Goal: Information Seeking & Learning: Understand process/instructions

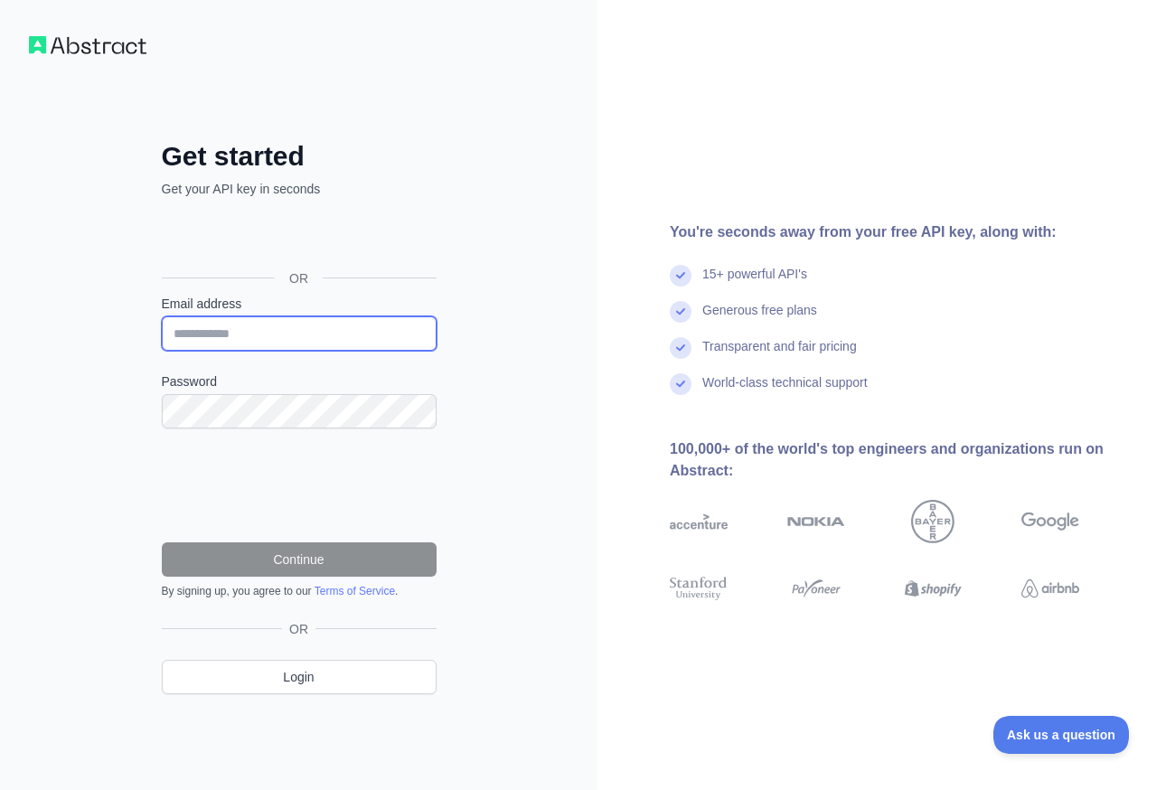
click at [231, 341] on input "Email address" at bounding box center [299, 333] width 275 height 34
type input "**********"
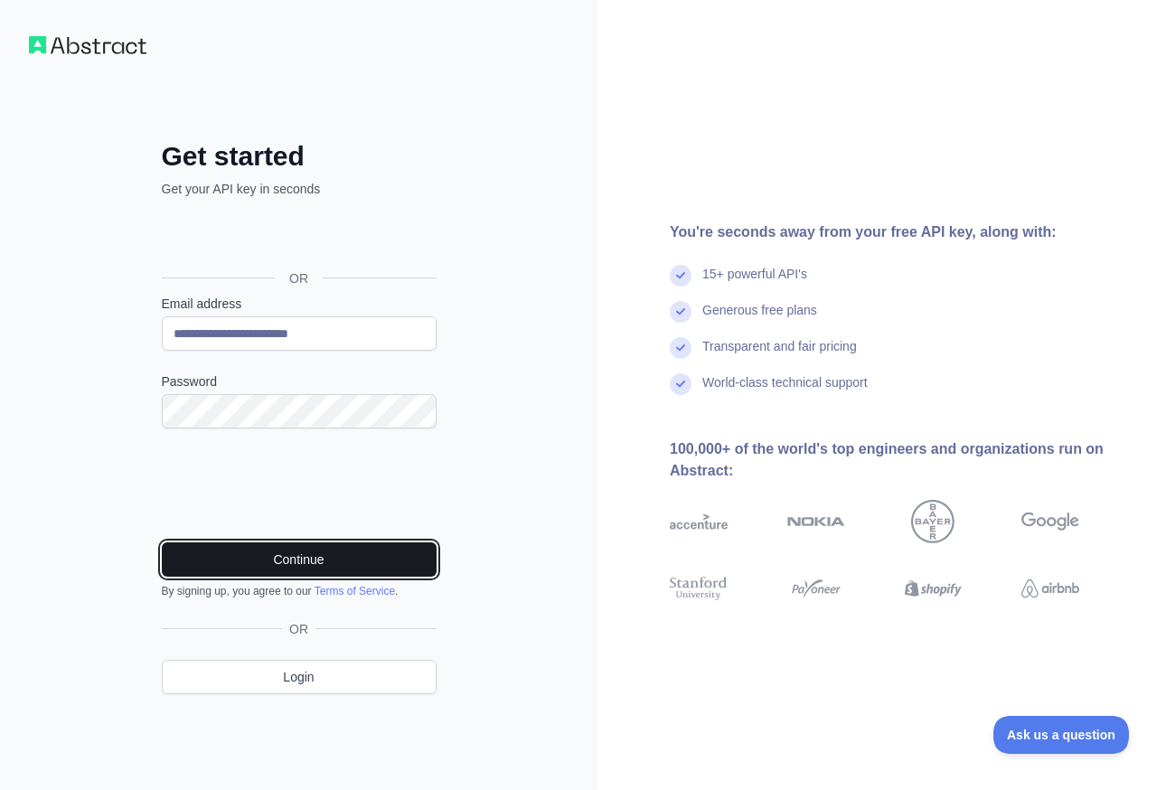
click at [344, 570] on button "Continue" at bounding box center [299, 559] width 275 height 34
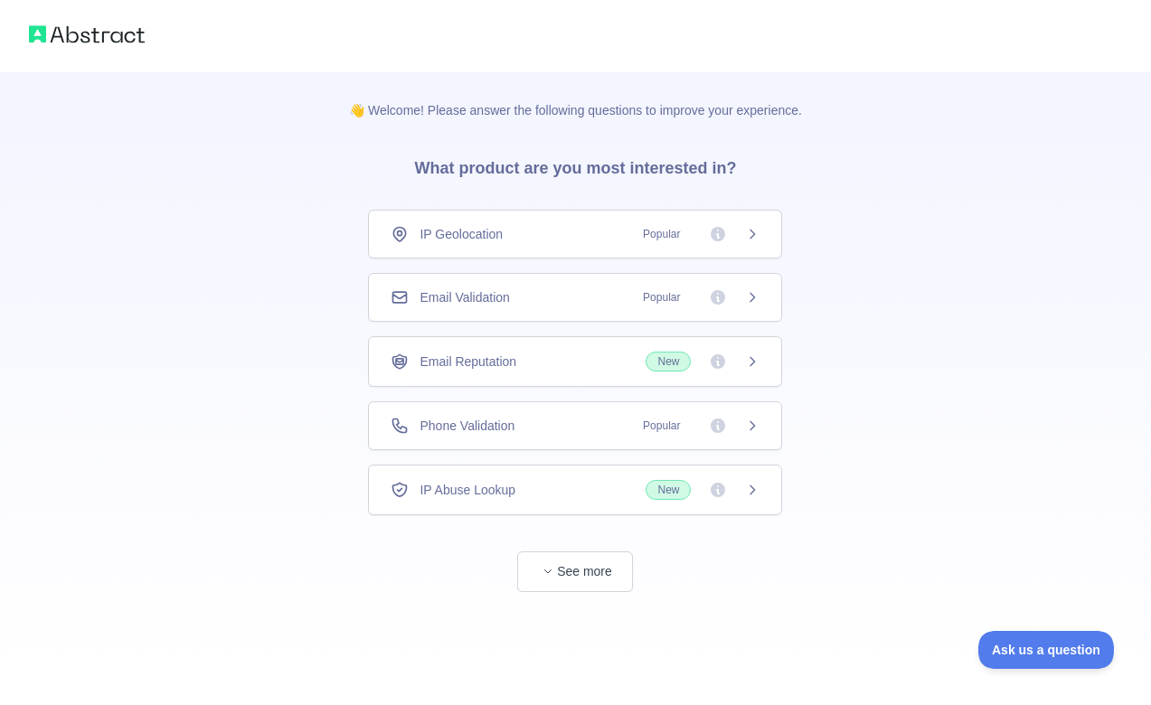
click at [583, 592] on div "👋 Welcome! Please answer the following questions to improve your experience. Wh…" at bounding box center [575, 368] width 511 height 592
click at [586, 579] on button "See more" at bounding box center [575, 571] width 116 height 41
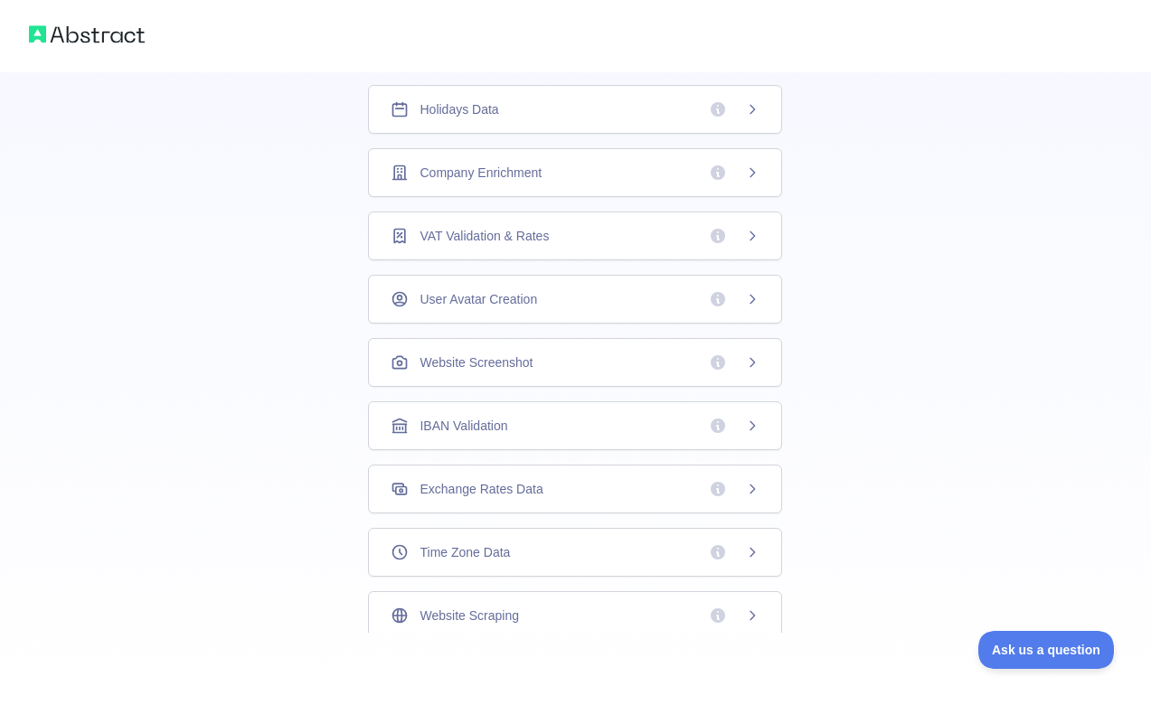
click at [497, 113] on span "Holidays Data" at bounding box center [458, 109] width 79 height 18
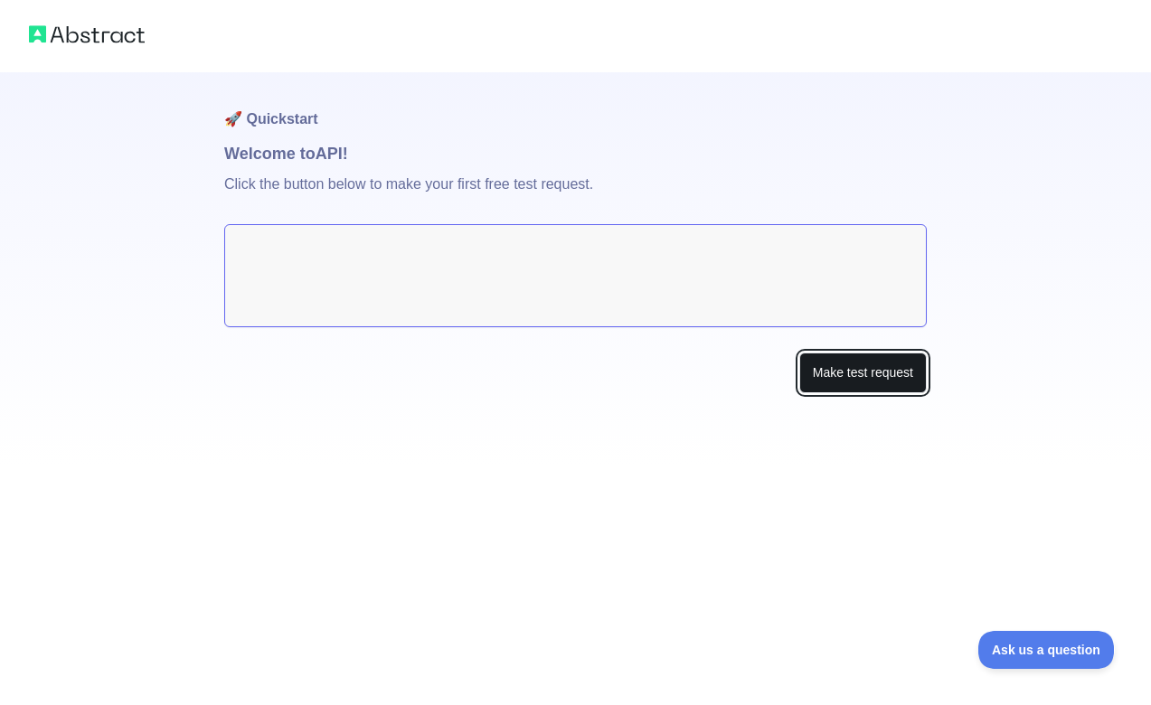
click at [853, 372] on button "Make test request" at bounding box center [862, 373] width 127 height 41
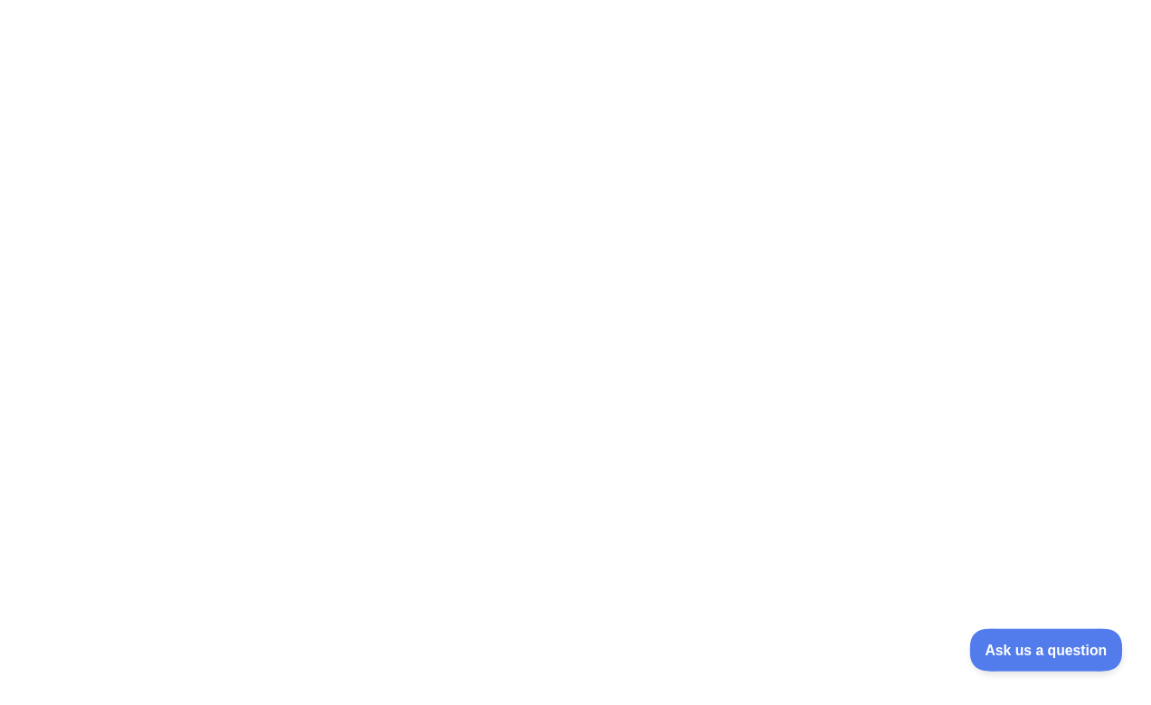
click at [1038, 649] on span "Ask us a question" at bounding box center [1037, 647] width 136 height 13
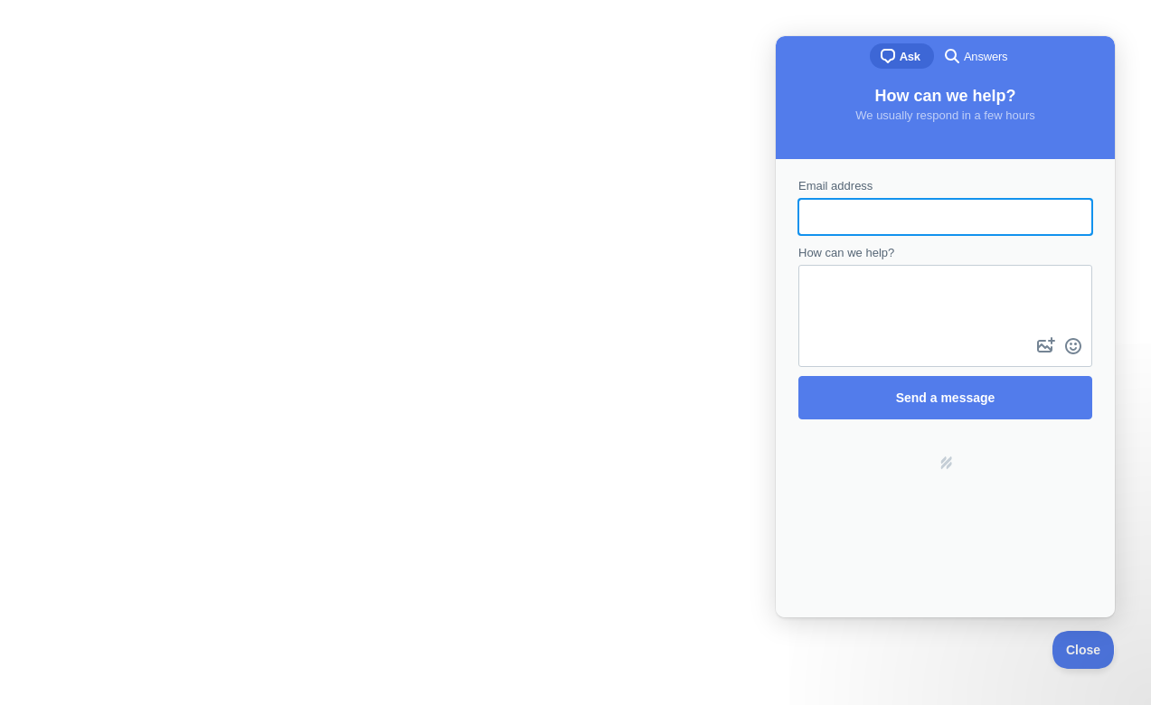
click at [668, 554] on div at bounding box center [575, 352] width 1151 height 705
click at [345, 295] on div at bounding box center [575, 352] width 1151 height 705
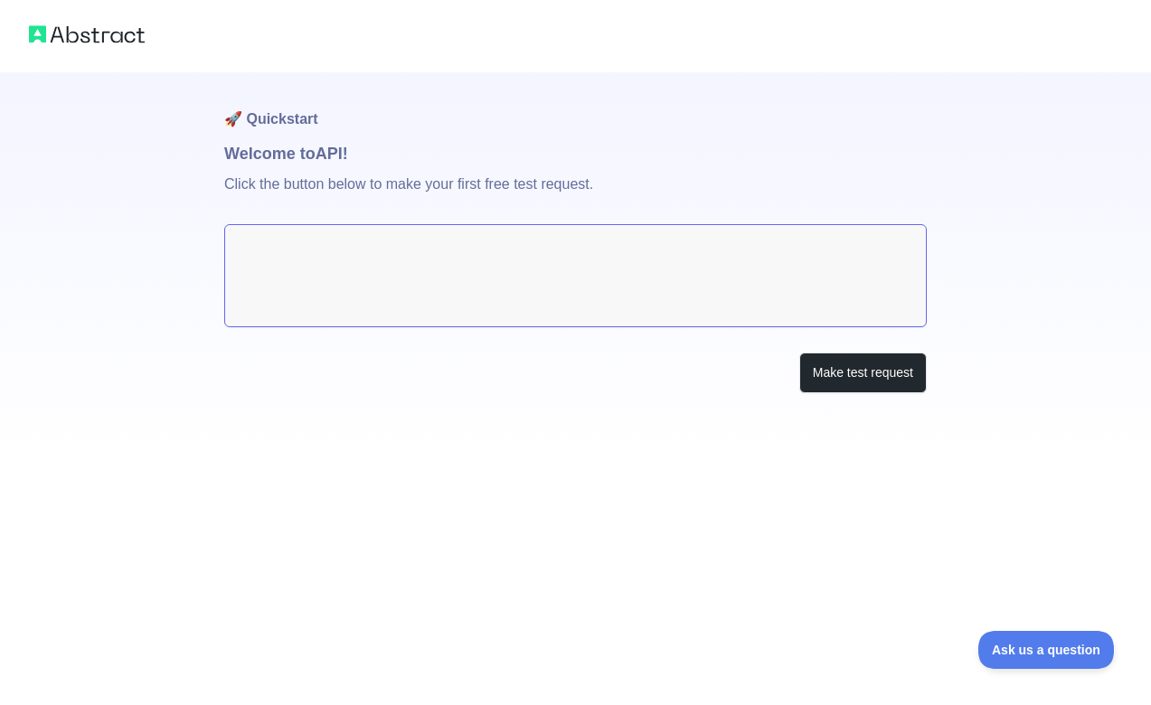
click at [494, 261] on textarea at bounding box center [575, 275] width 702 height 103
click at [488, 304] on textarea at bounding box center [575, 275] width 702 height 103
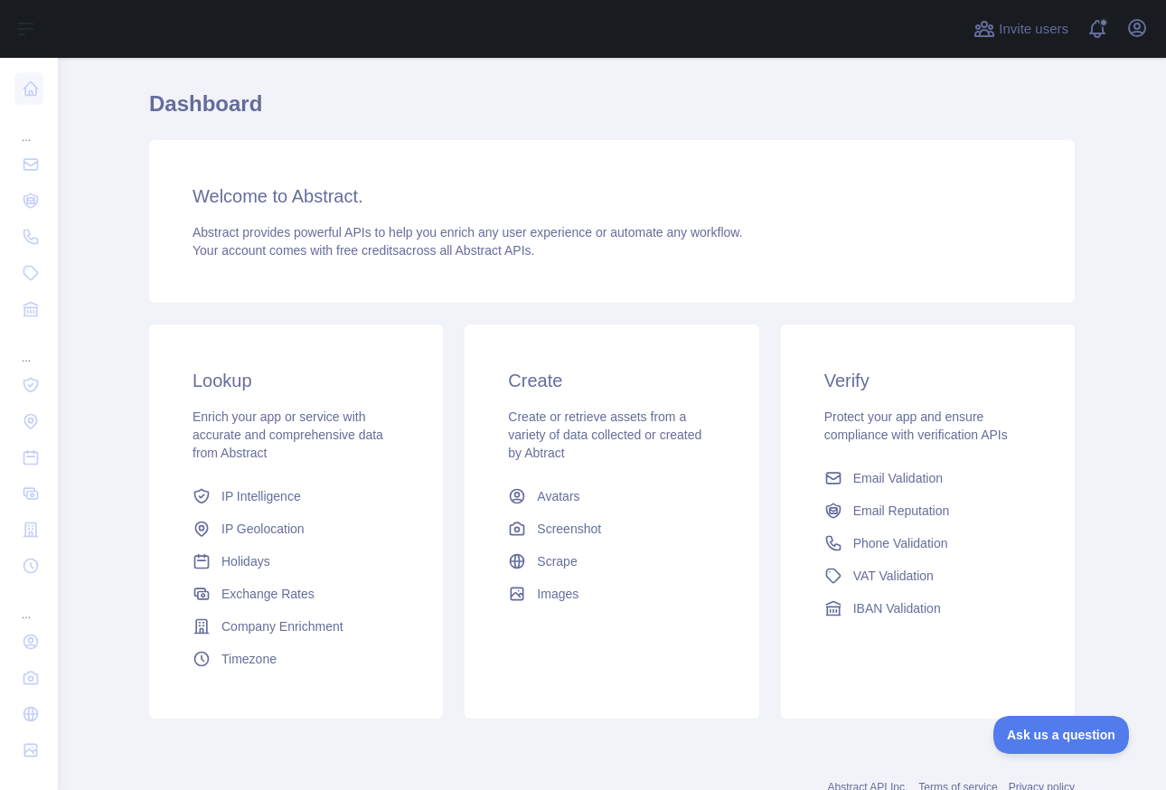
scroll to position [52, 0]
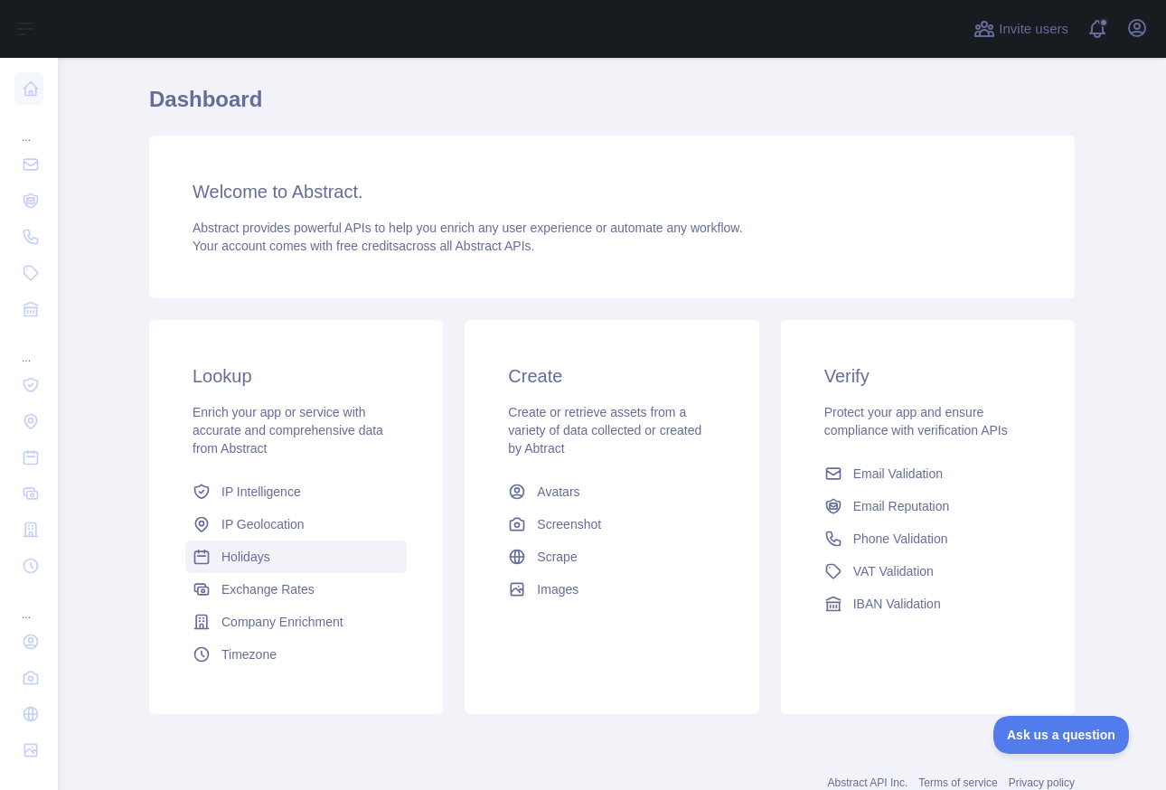
click at [240, 551] on span "Holidays" at bounding box center [246, 557] width 49 height 18
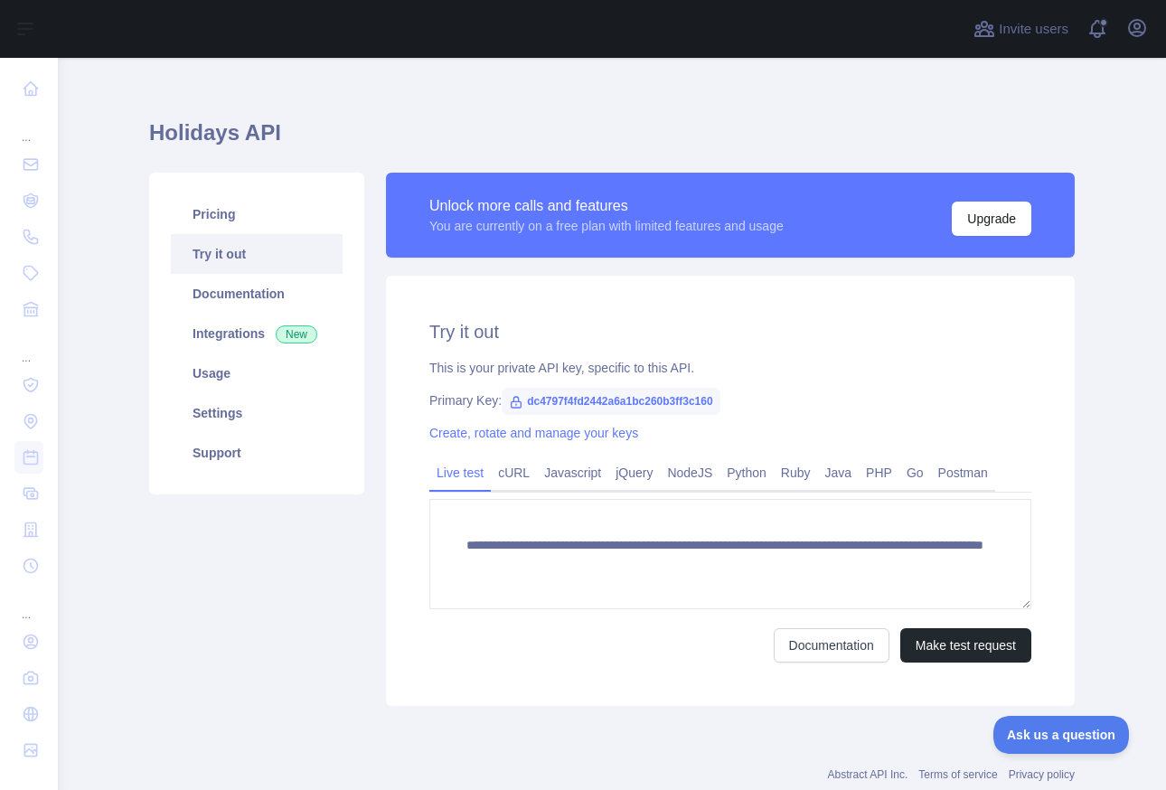
scroll to position [21, 0]
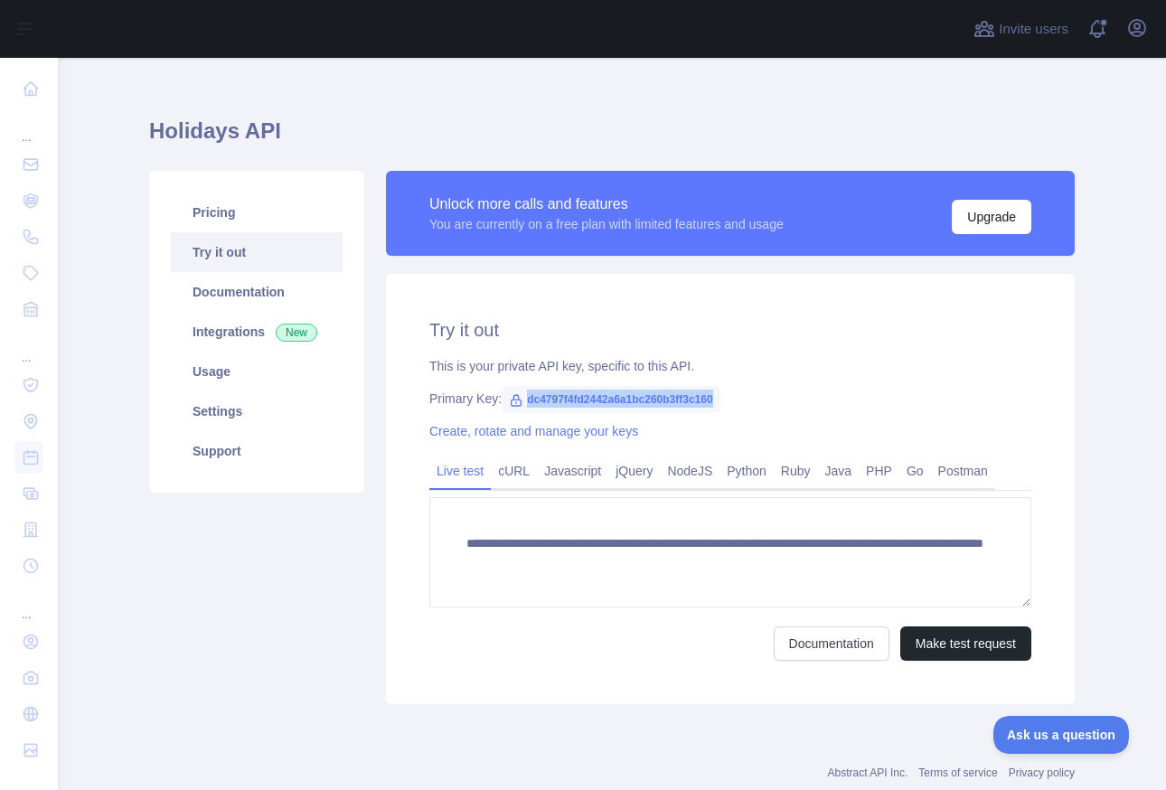
drag, startPoint x: 739, startPoint y: 401, endPoint x: 529, endPoint y: 405, distance: 209.8
click at [530, 404] on span "dc4797f4fd2442a6a1bc260b3ff3c160" at bounding box center [611, 399] width 218 height 27
copy span "dc4797f4fd2442a6a1bc260b3ff3c160"
click at [768, 468] on link "Python" at bounding box center [747, 471] width 54 height 29
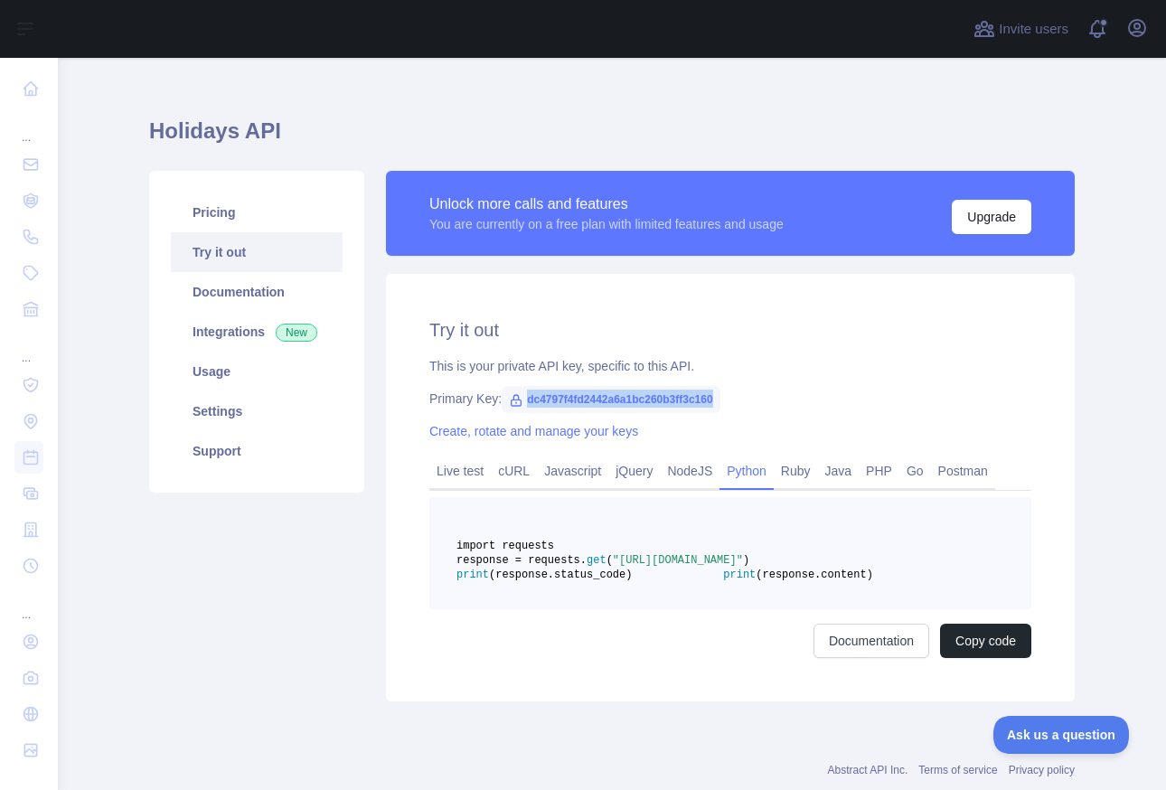
scroll to position [39, 0]
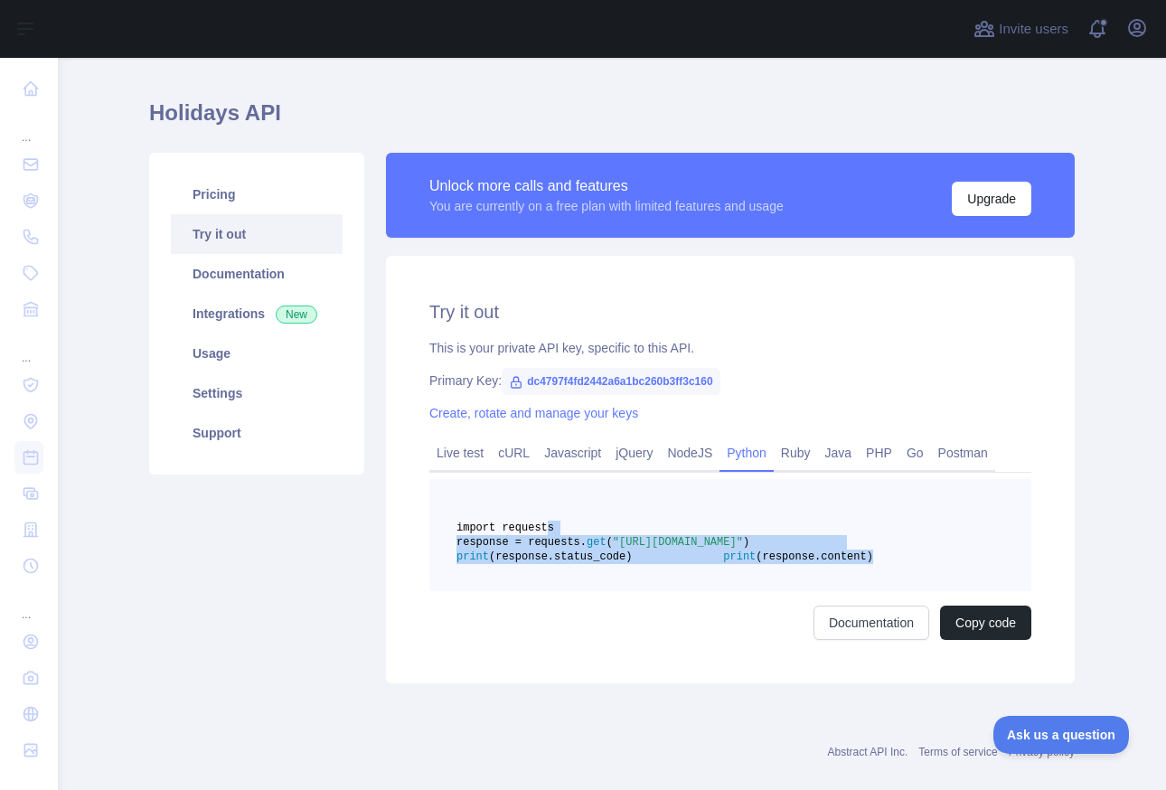
drag, startPoint x: 737, startPoint y: 607, endPoint x: 549, endPoint y: 526, distance: 204.5
click at [549, 526] on pre "import requests response = requests. get ( "https://holidays.abstractapi.com/v1…" at bounding box center [730, 535] width 602 height 112
copy code "import requests response = requests. get ( "https://holidays.abstractapi.com/v1…"
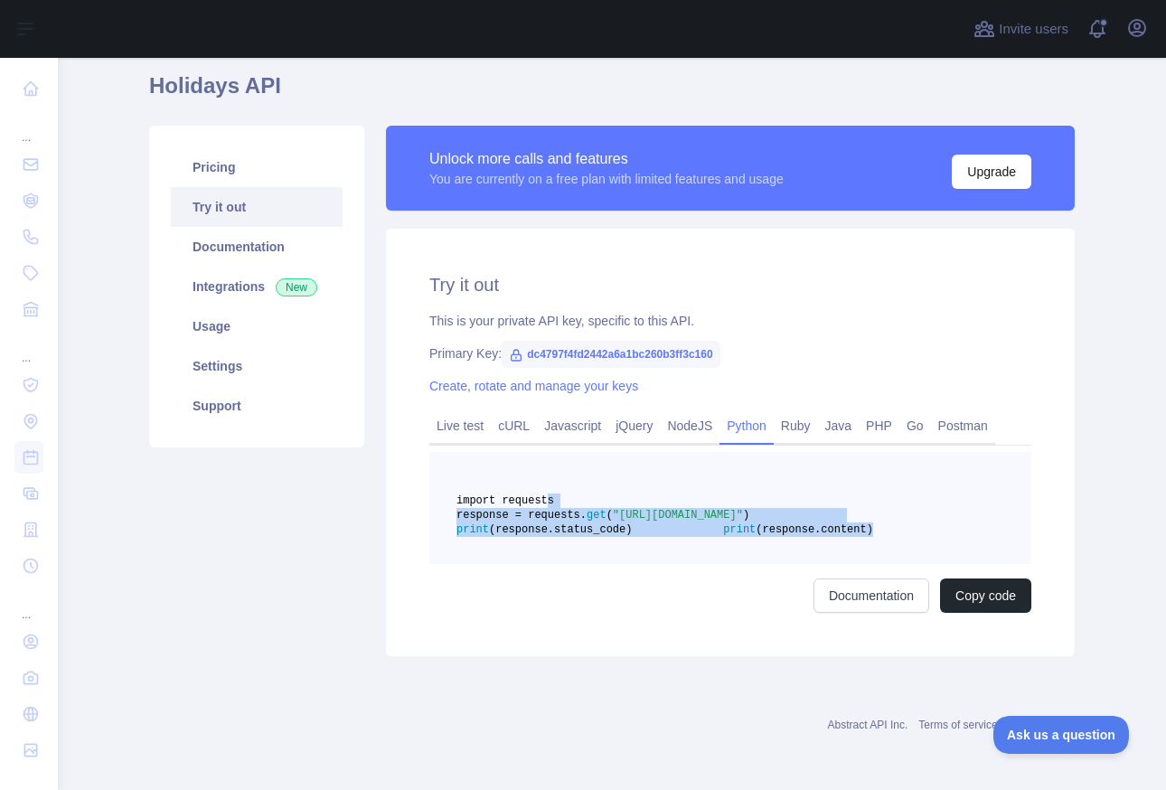
scroll to position [84, 0]
click at [232, 346] on link "Settings" at bounding box center [257, 366] width 172 height 40
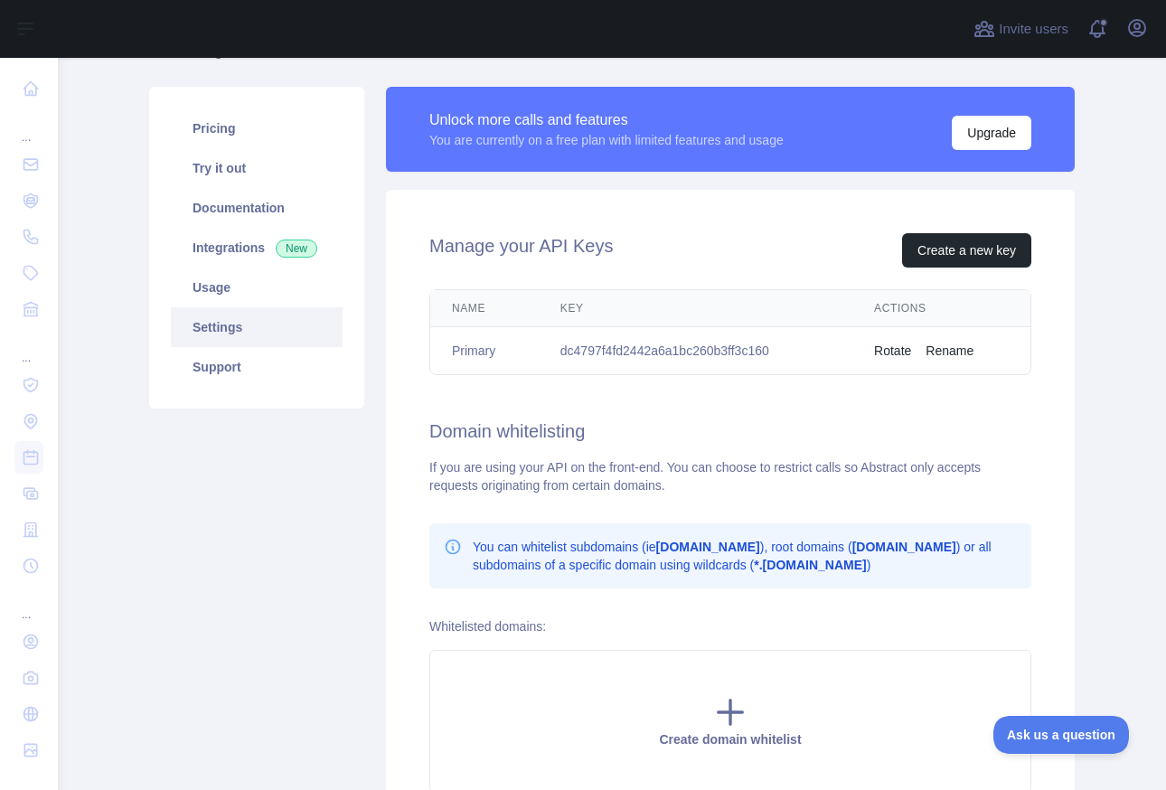
scroll to position [86, 0]
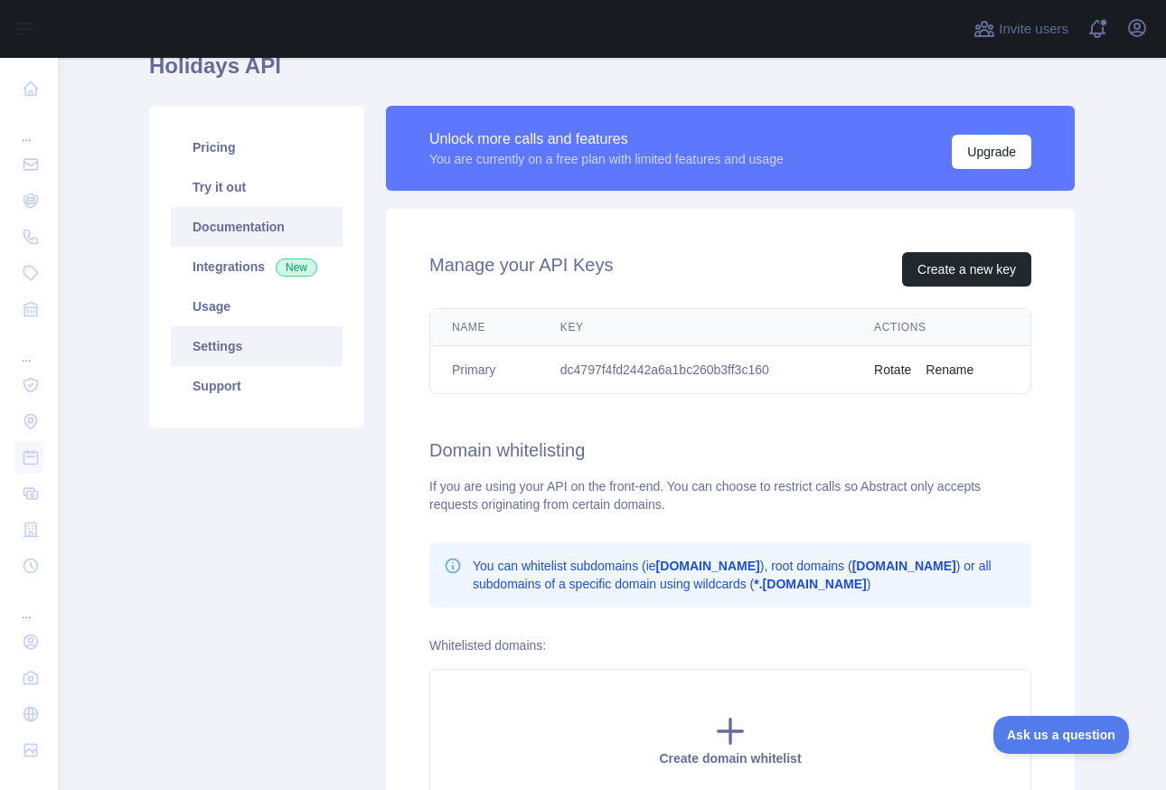
click at [227, 245] on link "Documentation" at bounding box center [257, 227] width 172 height 40
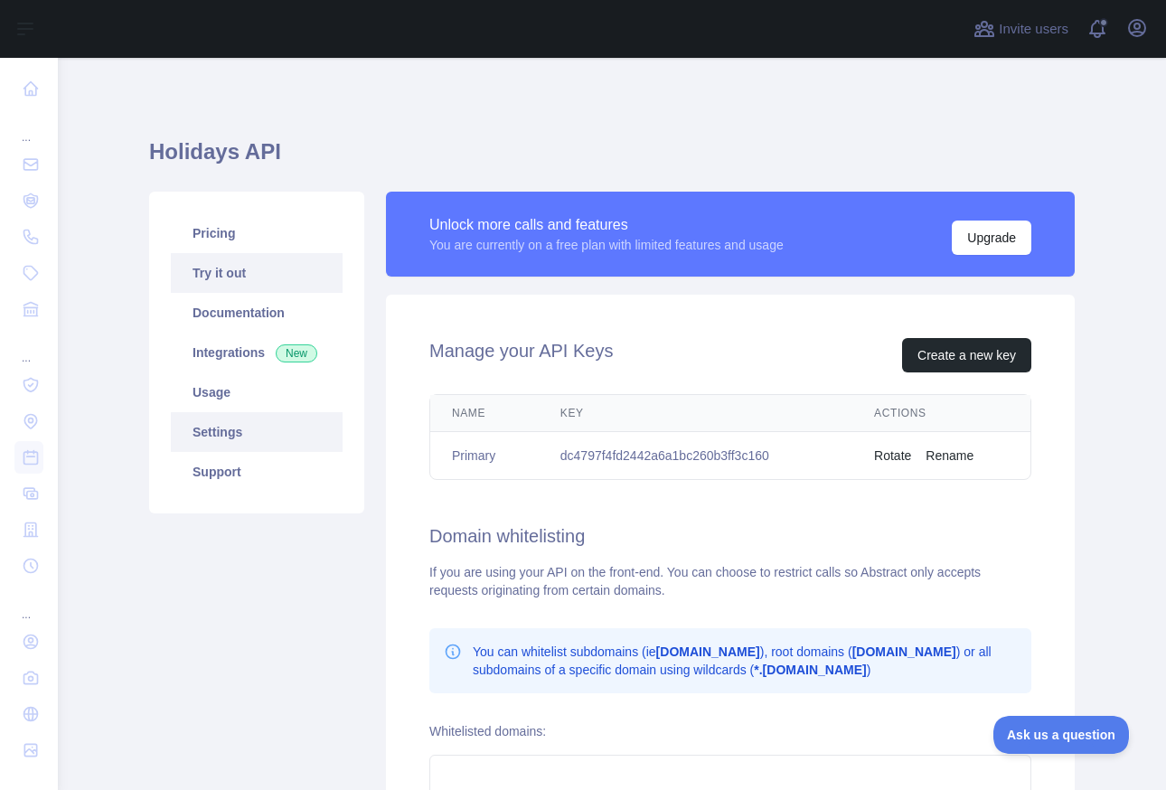
click at [251, 287] on link "Try it out" at bounding box center [257, 273] width 172 height 40
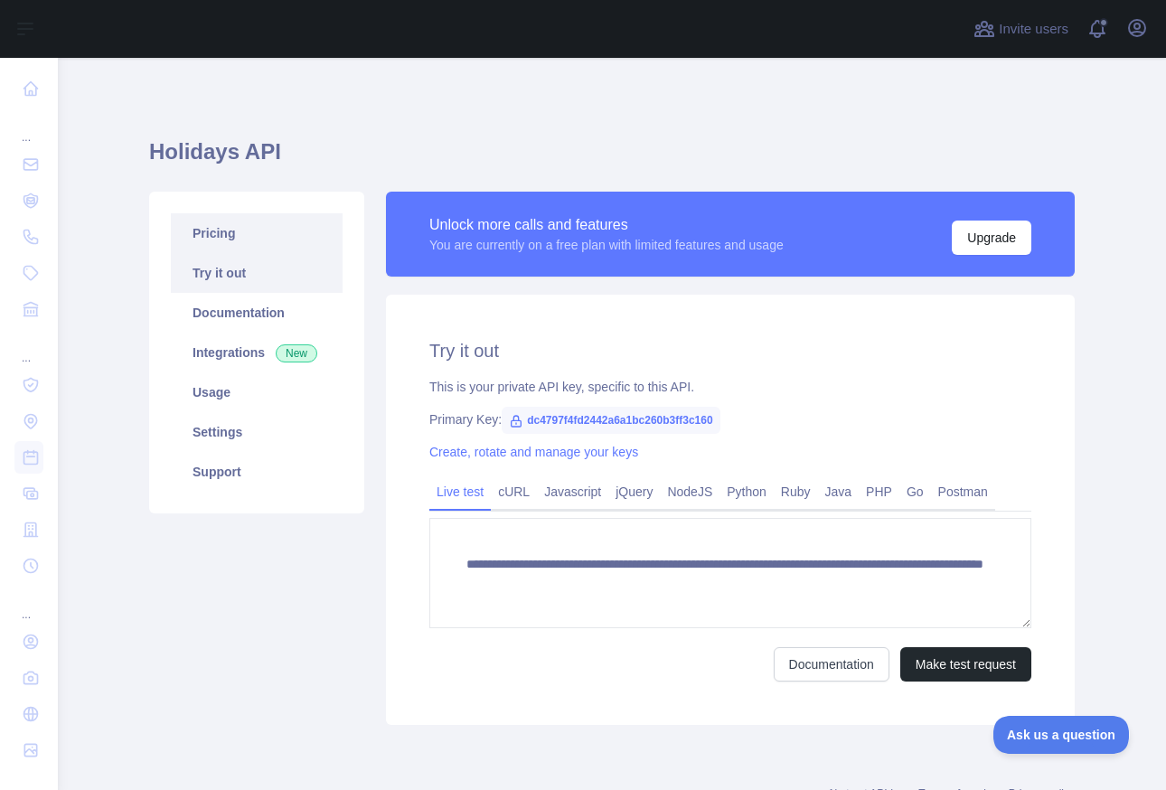
click at [259, 225] on link "Pricing" at bounding box center [257, 233] width 172 height 40
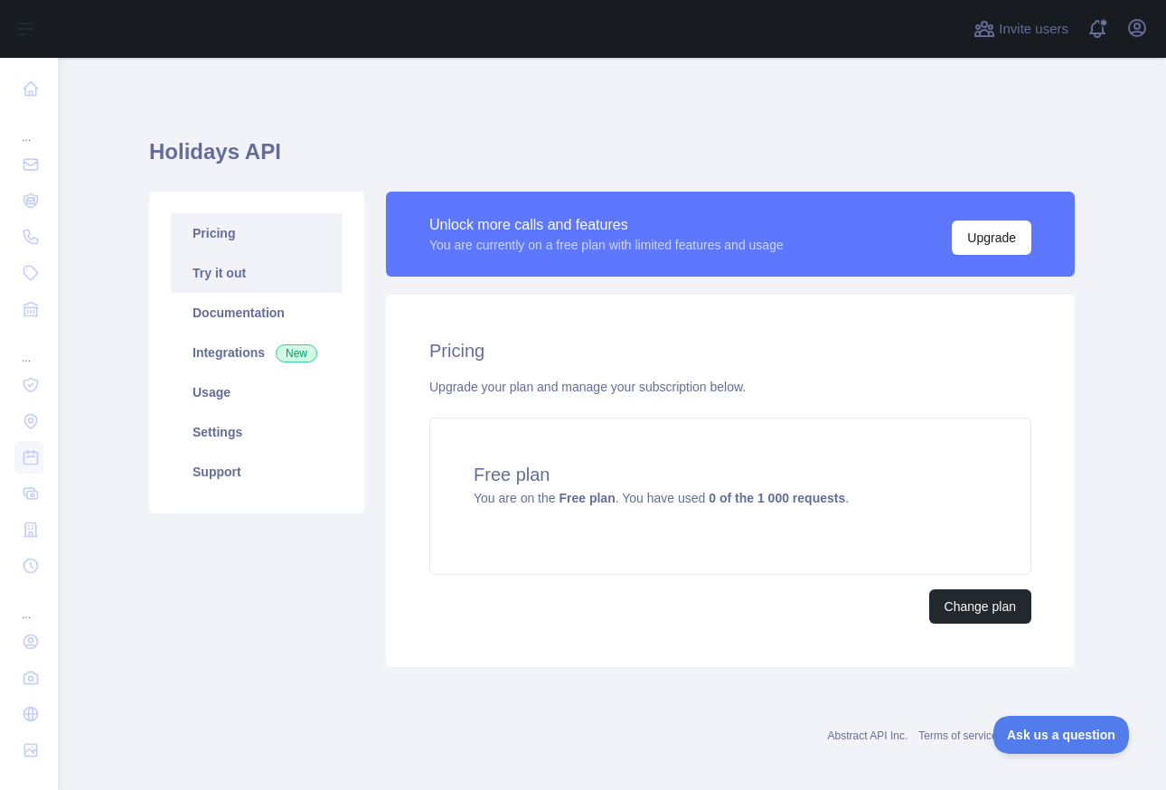
click at [268, 278] on link "Try it out" at bounding box center [257, 273] width 172 height 40
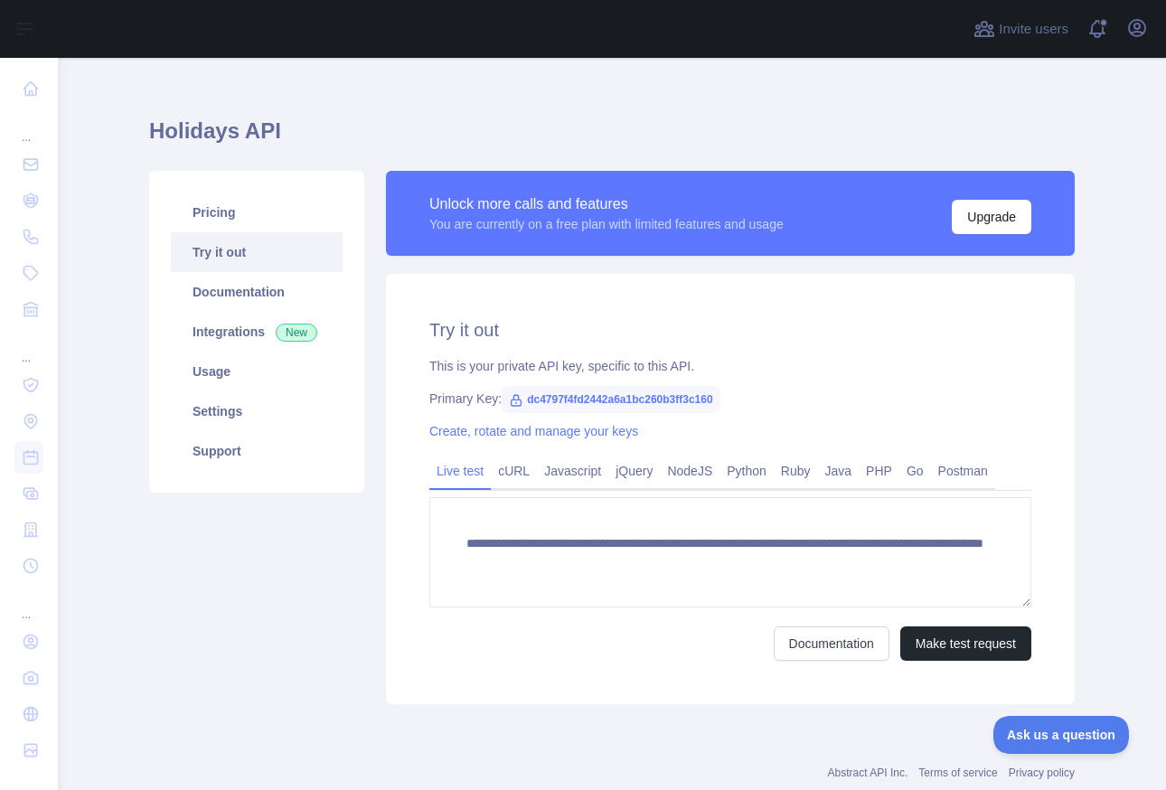
scroll to position [23, 0]
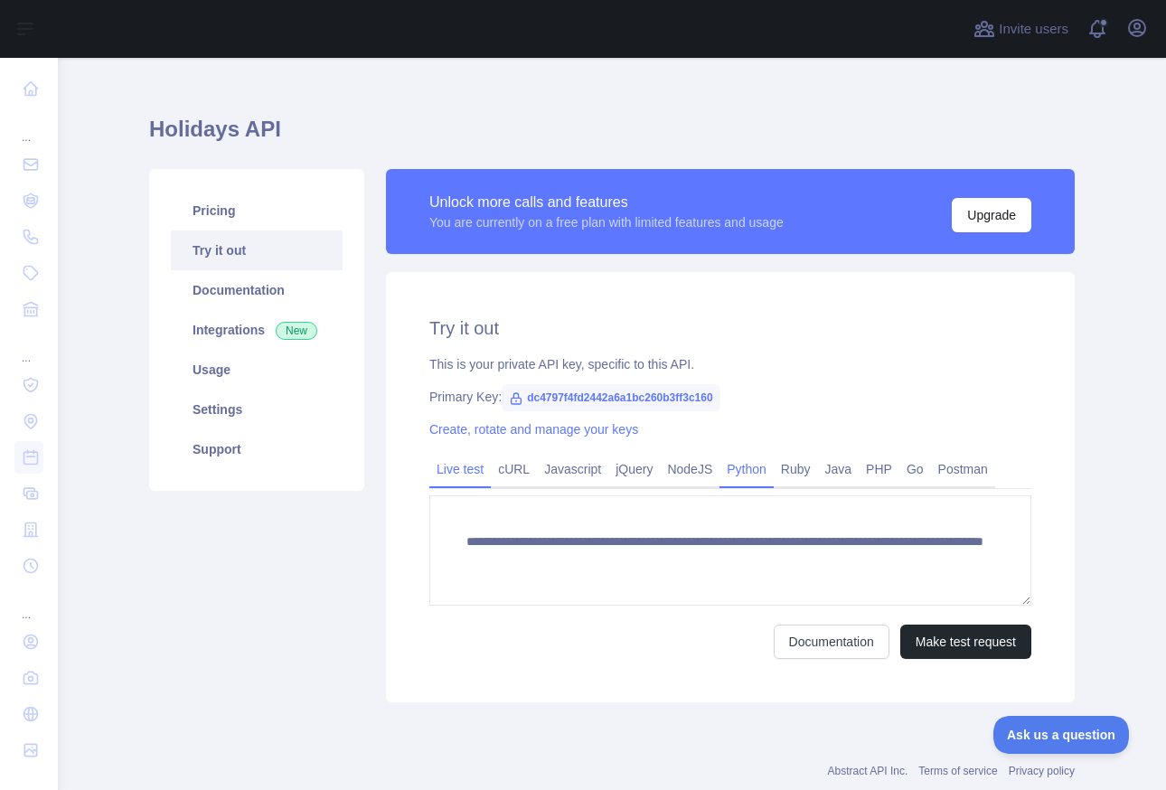
click at [759, 471] on link "Python" at bounding box center [747, 469] width 54 height 29
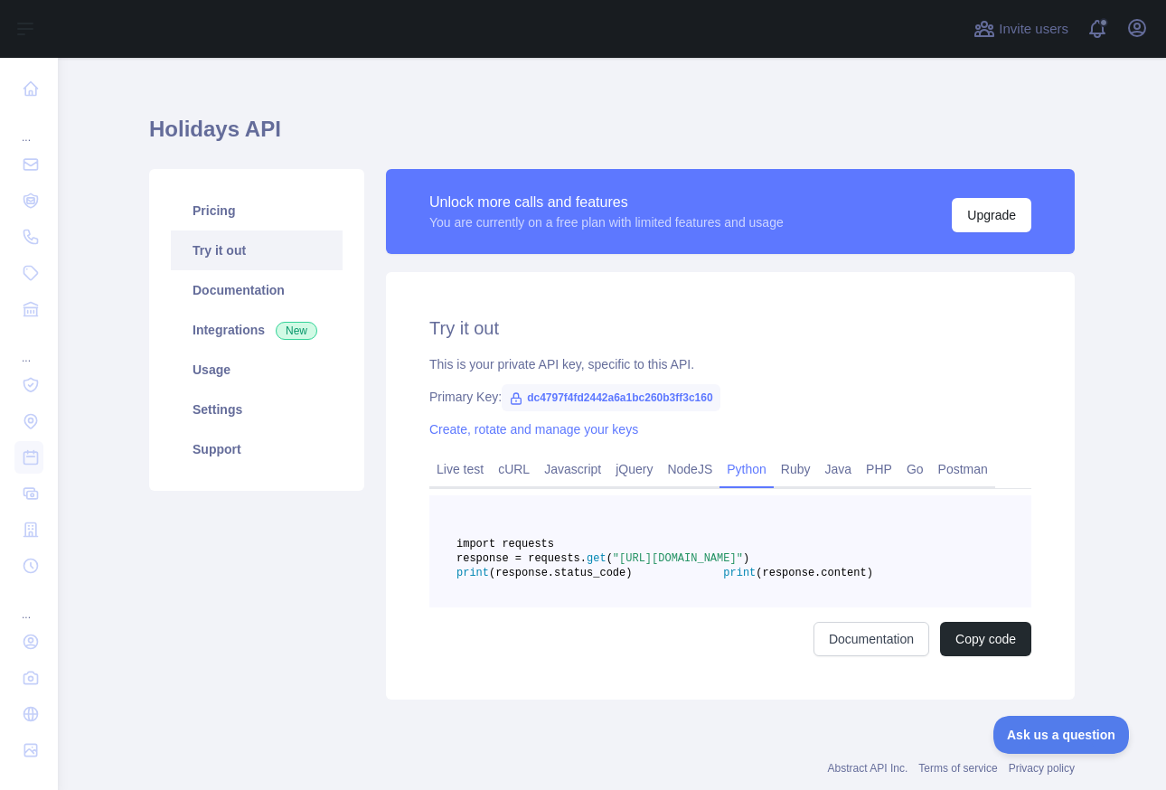
click at [632, 580] on span "(response.status_code)" at bounding box center [560, 573] width 143 height 13
click at [676, 403] on span "dc4797f4fd2442a6a1bc260b3ff3c160" at bounding box center [611, 397] width 218 height 27
click at [681, 394] on span "dc4797f4fd2442a6a1bc260b3ff3c160" at bounding box center [611, 397] width 218 height 27
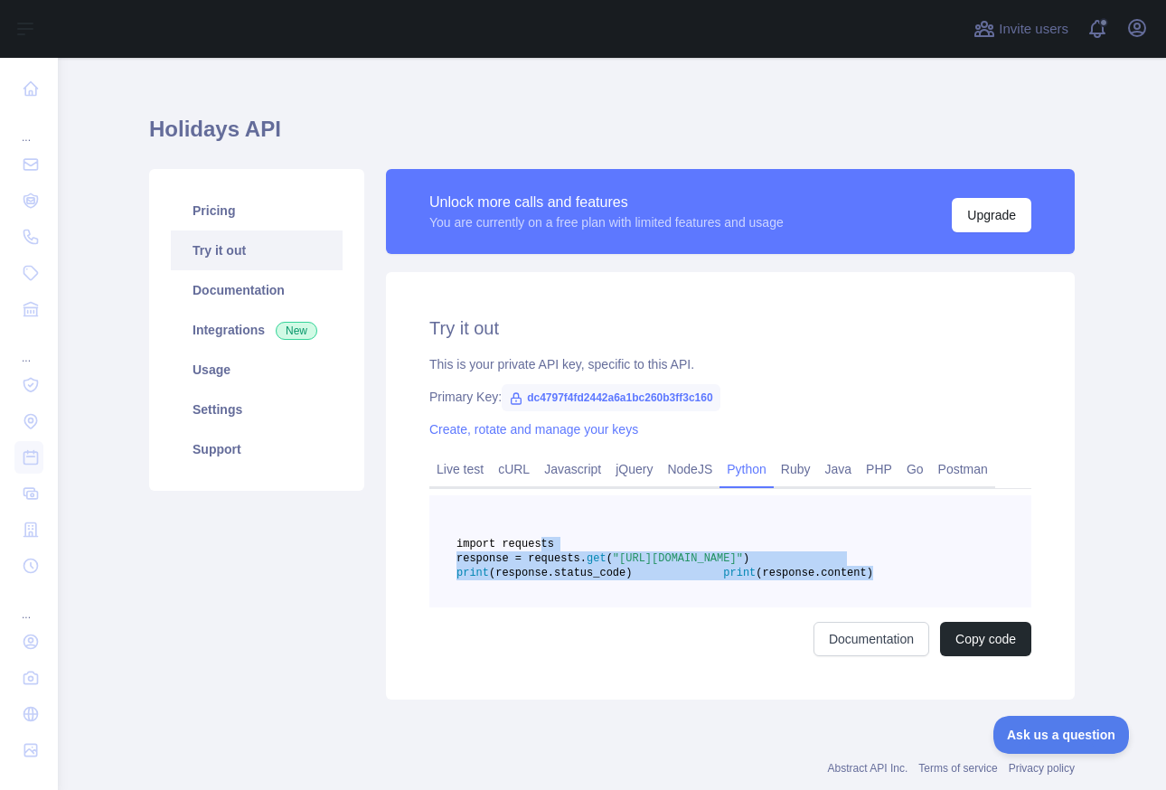
drag, startPoint x: 715, startPoint y: 620, endPoint x: 538, endPoint y: 543, distance: 193.1
click at [539, 543] on pre "import requests response = requests. get ( "https://holidays.abstractapi.com/v1…" at bounding box center [730, 551] width 602 height 112
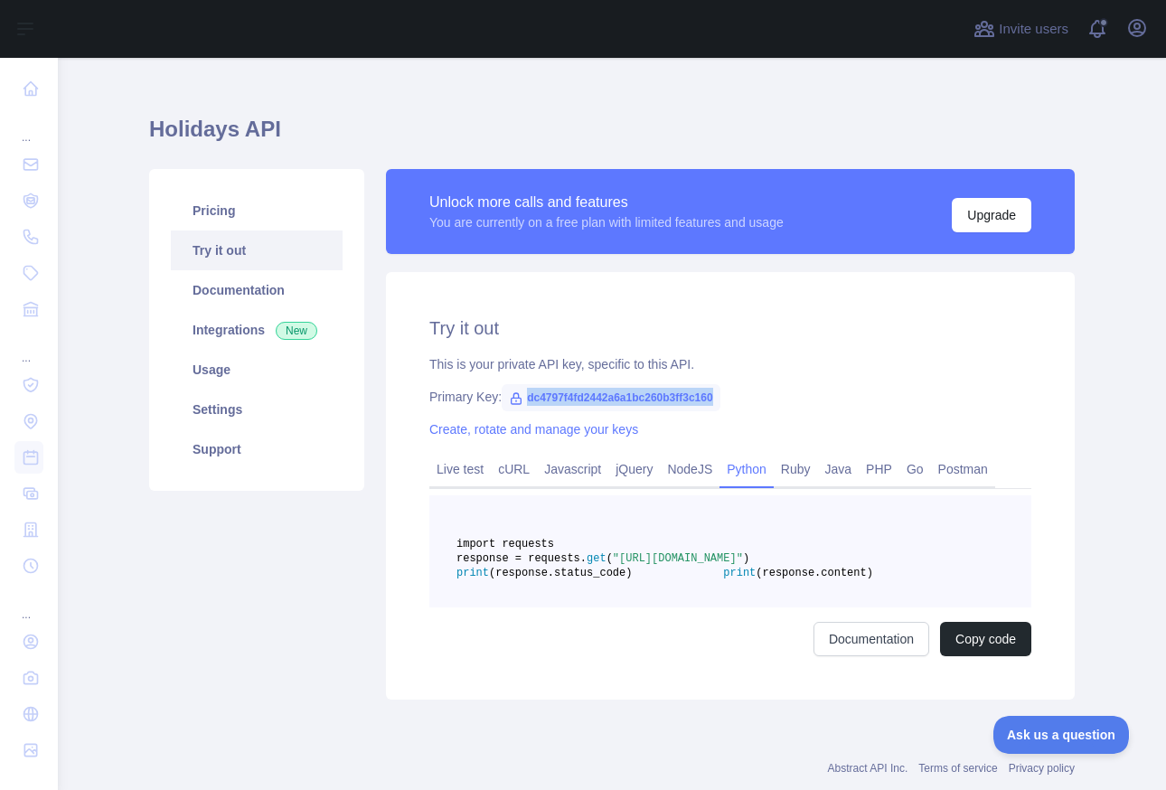
drag, startPoint x: 738, startPoint y: 398, endPoint x: 523, endPoint y: 397, distance: 215.2
click at [523, 397] on span "dc4797f4fd2442a6a1bc260b3ff3c160" at bounding box center [611, 397] width 218 height 27
copy span "dc4797f4fd2442a6a1bc260b3ff3c160"
